Goal: Information Seeking & Learning: Learn about a topic

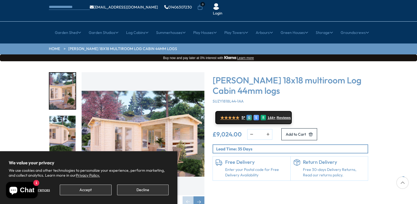
scroll to position [27, 0]
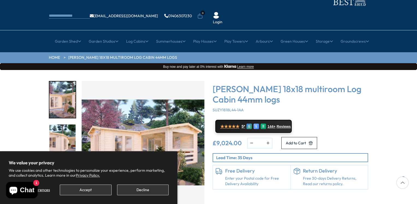
click at [140, 120] on img "1 / 7" at bounding box center [143, 142] width 123 height 123
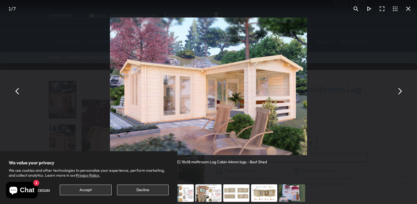
click at [399, 90] on button "You can close this modal content with the ESC key" at bounding box center [399, 90] width 13 height 13
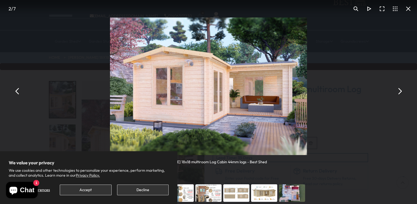
click at [397, 92] on button "You can close this modal content with the ESC key" at bounding box center [399, 90] width 13 height 13
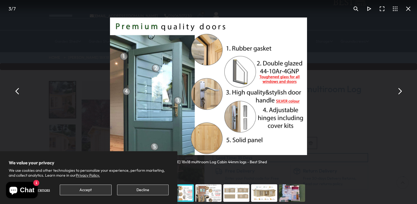
click at [19, 92] on button "You can close this modal content with the ESC key" at bounding box center [17, 90] width 13 height 13
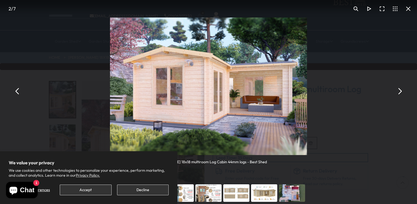
click at [19, 92] on button "You can close this modal content with the ESC key" at bounding box center [17, 90] width 13 height 13
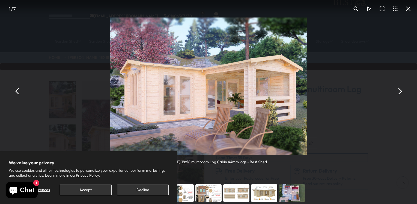
click at [85, 190] on button "Accept" at bounding box center [86, 189] width 52 height 11
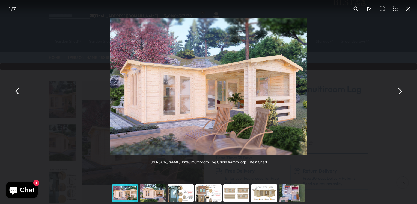
click at [402, 92] on button "You can close this modal content with the ESC key" at bounding box center [399, 90] width 13 height 13
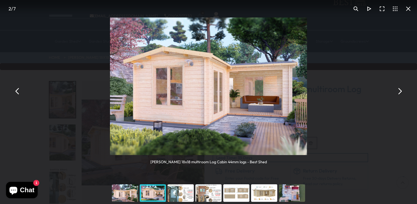
click at [402, 92] on button "You can close this modal content with the ESC key" at bounding box center [399, 90] width 13 height 13
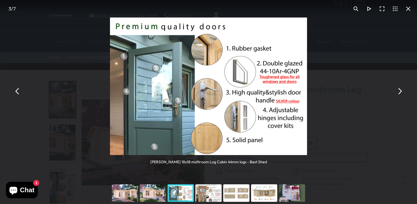
click at [402, 92] on button "You can close this modal content with the ESC key" at bounding box center [399, 90] width 13 height 13
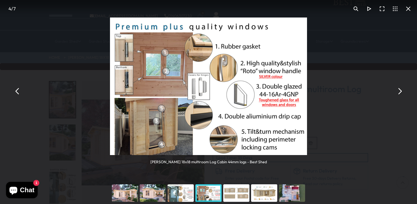
click at [402, 92] on button "You can close this modal content with the ESC key" at bounding box center [399, 90] width 13 height 13
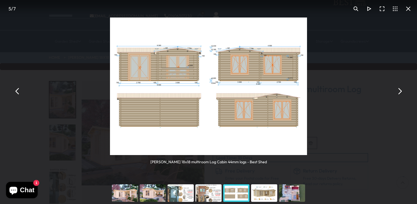
click at [402, 92] on button "You can close this modal content with the ESC key" at bounding box center [399, 90] width 13 height 13
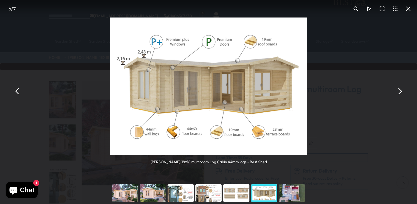
click at [402, 92] on button "You can close this modal content with the ESC key" at bounding box center [399, 90] width 13 height 13
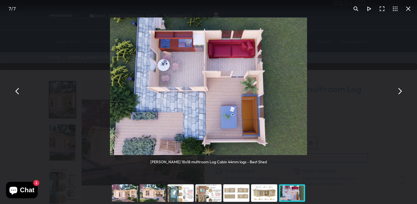
click at [401, 92] on button "You can close this modal content with the ESC key" at bounding box center [399, 90] width 13 height 13
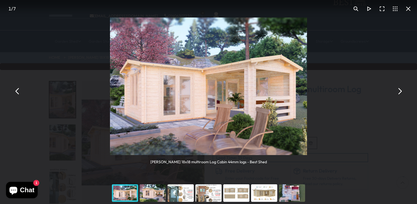
click at [399, 93] on button "You can close this modal content with the ESC key" at bounding box center [399, 90] width 13 height 13
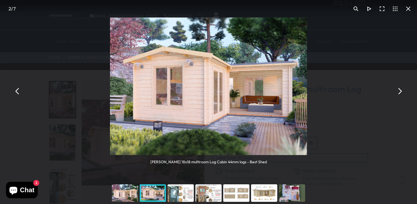
click at [398, 90] on button "You can close this modal content with the ESC key" at bounding box center [399, 90] width 13 height 13
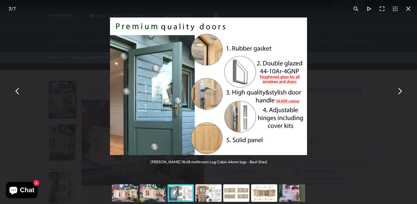
click at [398, 90] on button "You can close this modal content with the ESC key" at bounding box center [399, 90] width 13 height 13
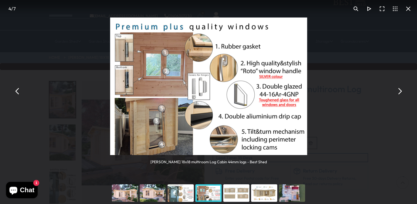
click at [398, 90] on button "You can close this modal content with the ESC key" at bounding box center [399, 90] width 13 height 13
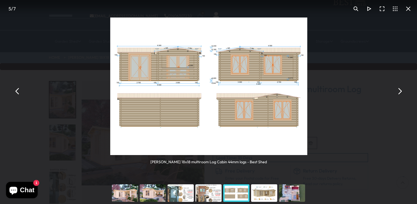
click at [398, 90] on button "You can close this modal content with the ESC key" at bounding box center [399, 90] width 13 height 13
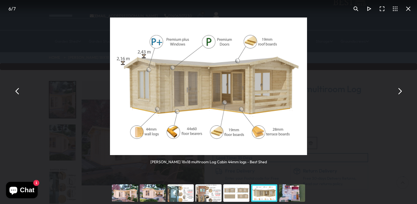
click at [399, 92] on button "You can close this modal content with the ESC key" at bounding box center [399, 90] width 13 height 13
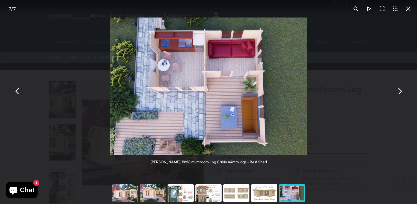
click at [399, 92] on button "You can close this modal content with the ESC key" at bounding box center [399, 90] width 13 height 13
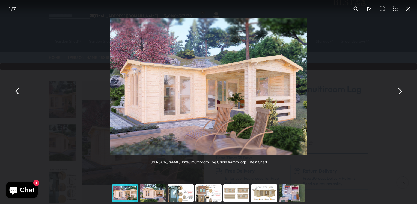
click at [399, 92] on button "You can close this modal content with the ESC key" at bounding box center [399, 90] width 13 height 13
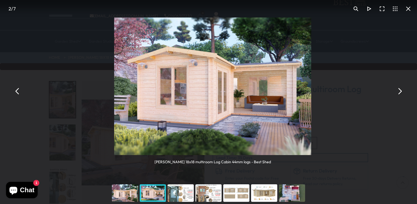
click at [399, 92] on button "You can close this modal content with the ESC key" at bounding box center [399, 90] width 13 height 13
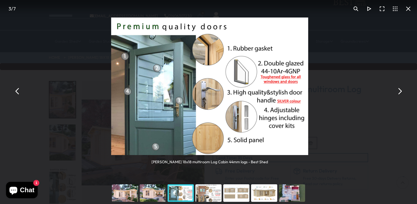
click at [399, 92] on button "You can close this modal content with the ESC key" at bounding box center [399, 90] width 13 height 13
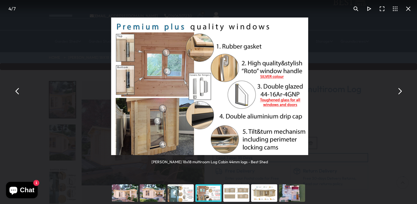
click at [399, 92] on button "You can close this modal content with the ESC key" at bounding box center [399, 90] width 13 height 13
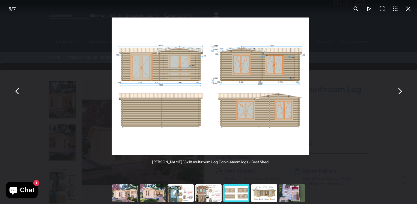
click at [399, 92] on button "You can close this modal content with the ESC key" at bounding box center [399, 90] width 13 height 13
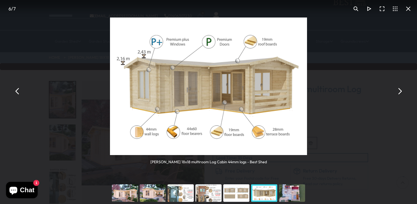
click at [399, 92] on button "You can close this modal content with the ESC key" at bounding box center [399, 90] width 13 height 13
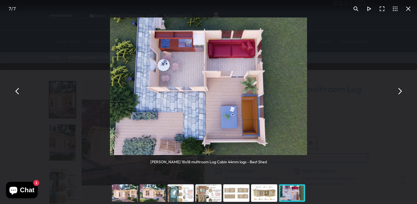
click at [399, 92] on button "You can close this modal content with the ESC key" at bounding box center [399, 90] width 13 height 13
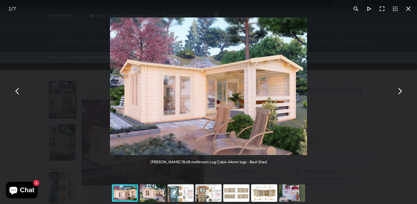
click at [399, 92] on button "You can close this modal content with the ESC key" at bounding box center [399, 90] width 13 height 13
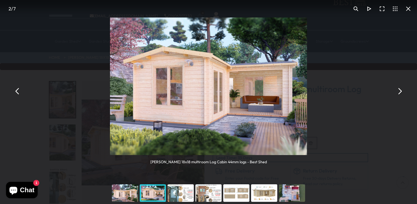
click at [16, 93] on button "You can close this modal content with the ESC key" at bounding box center [17, 90] width 13 height 13
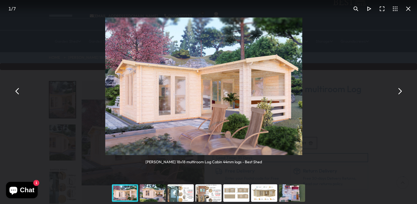
click at [16, 93] on button "You can close this modal content with the ESC key" at bounding box center [17, 90] width 13 height 13
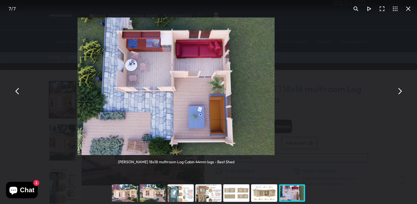
click at [16, 93] on button "You can close this modal content with the ESC key" at bounding box center [17, 90] width 13 height 13
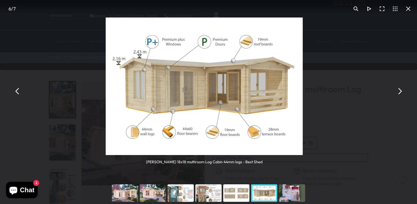
click at [16, 93] on button "You can close this modal content with the ESC key" at bounding box center [17, 90] width 13 height 13
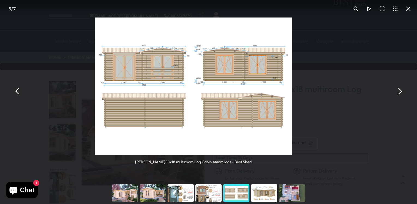
click at [16, 93] on button "You can close this modal content with the ESC key" at bounding box center [17, 90] width 13 height 13
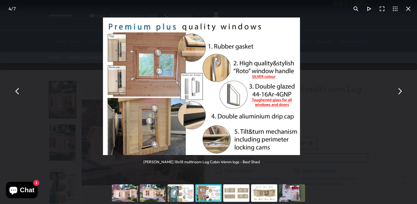
click at [16, 93] on button "You can close this modal content with the ESC key" at bounding box center [17, 90] width 13 height 13
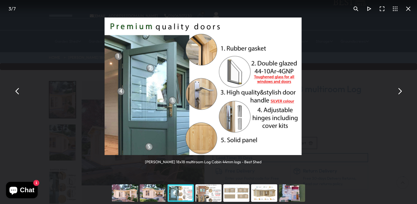
click at [17, 93] on button "You can close this modal content with the ESC key" at bounding box center [17, 90] width 13 height 13
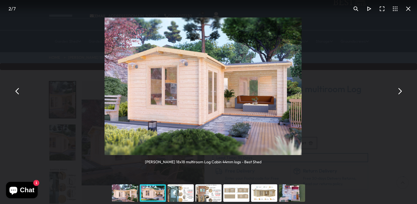
click at [17, 93] on button "You can close this modal content with the ESC key" at bounding box center [17, 90] width 13 height 13
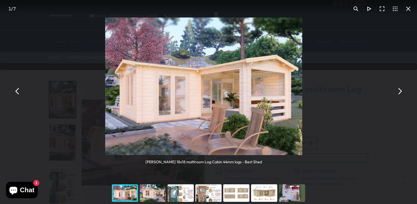
click at [17, 93] on button "You can close this modal content with the ESC key" at bounding box center [17, 90] width 13 height 13
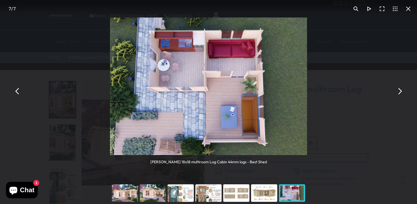
click at [17, 93] on button "You can close this modal content with the ESC key" at bounding box center [17, 90] width 13 height 13
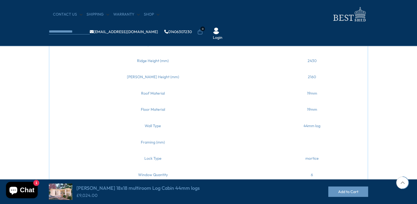
scroll to position [273, 0]
